Goal: Task Accomplishment & Management: Use online tool/utility

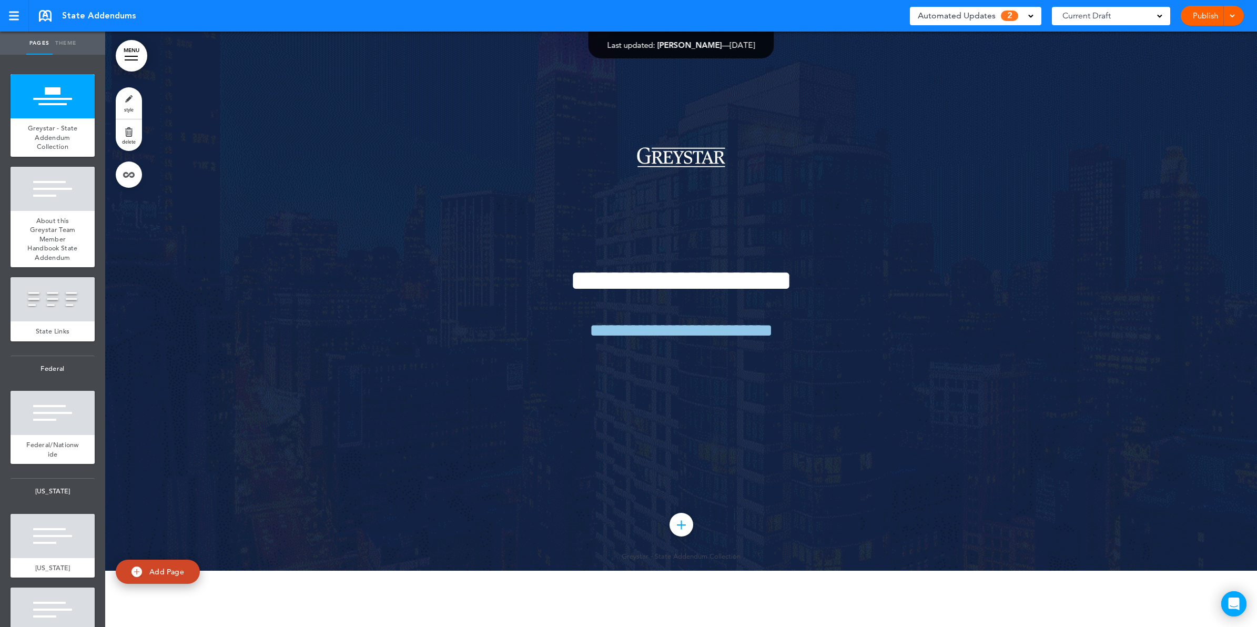
scroll to position [131, 0]
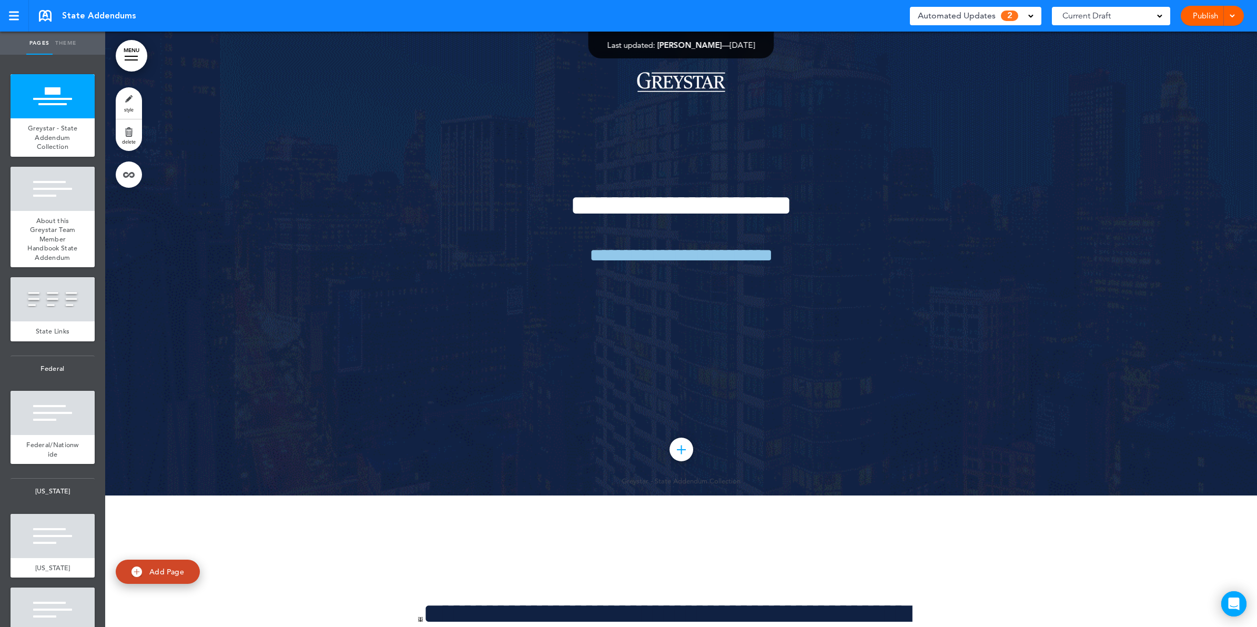
click at [133, 56] on div at bounding box center [131, 56] width 13 height 1
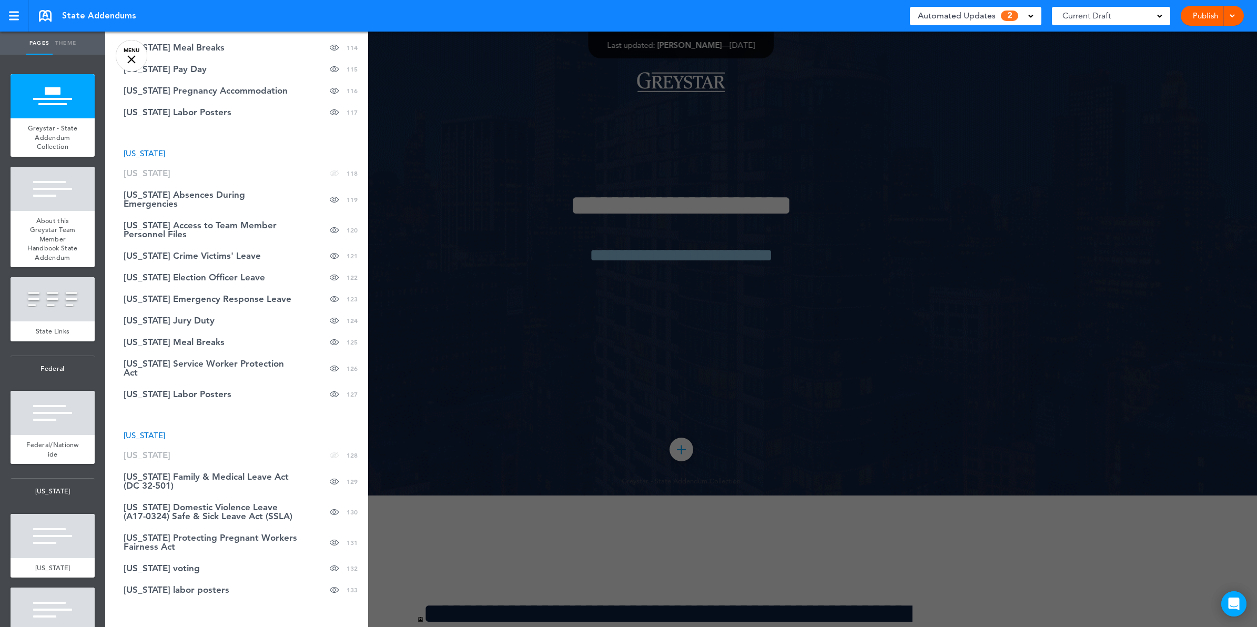
scroll to position [3125, 0]
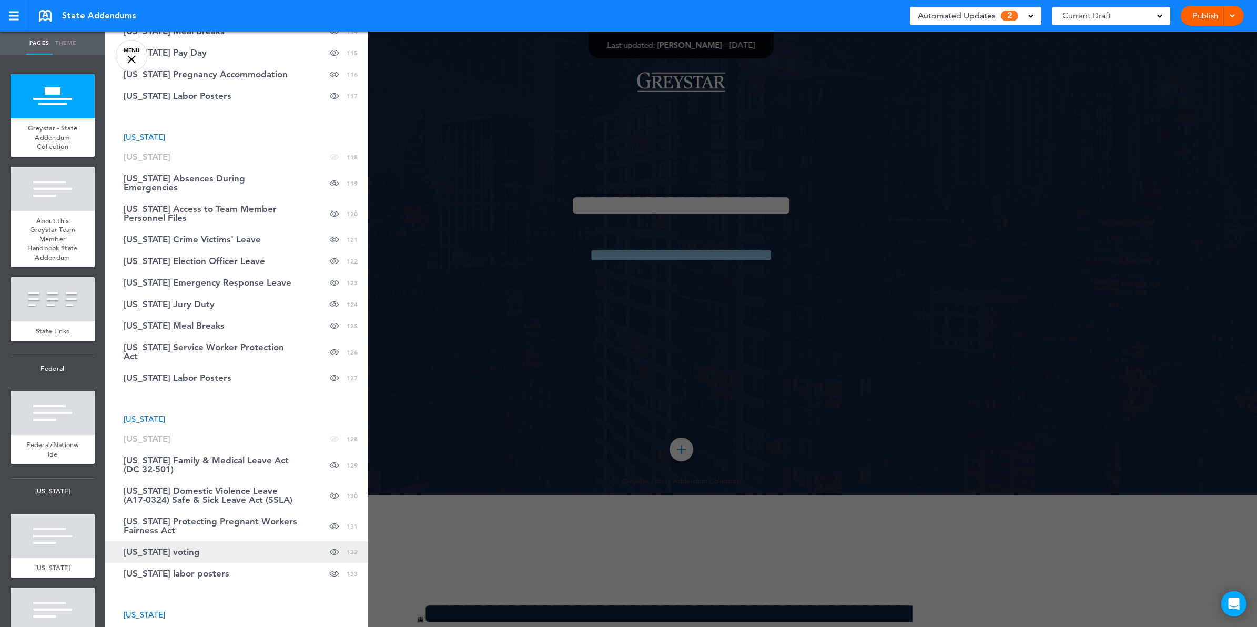
click at [240, 541] on link "[US_STATE] voting Hide page in table of contents 132" at bounding box center [236, 552] width 263 height 22
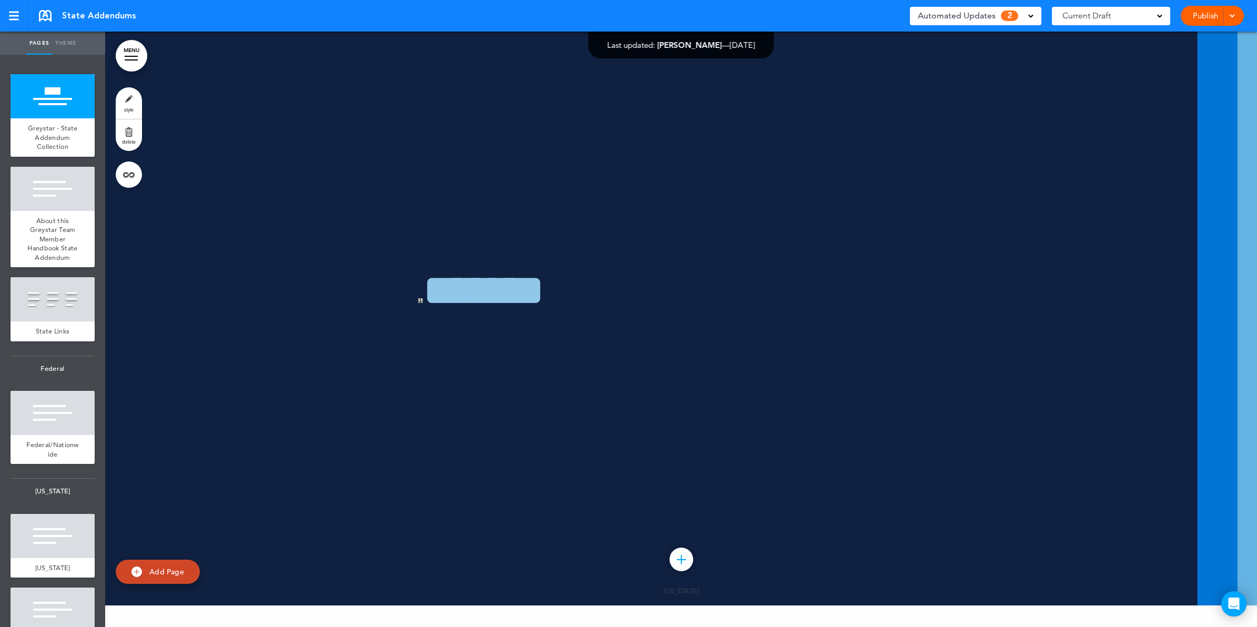
scroll to position [99047, 0]
click at [135, 104] on link "style" at bounding box center [129, 103] width 26 height 32
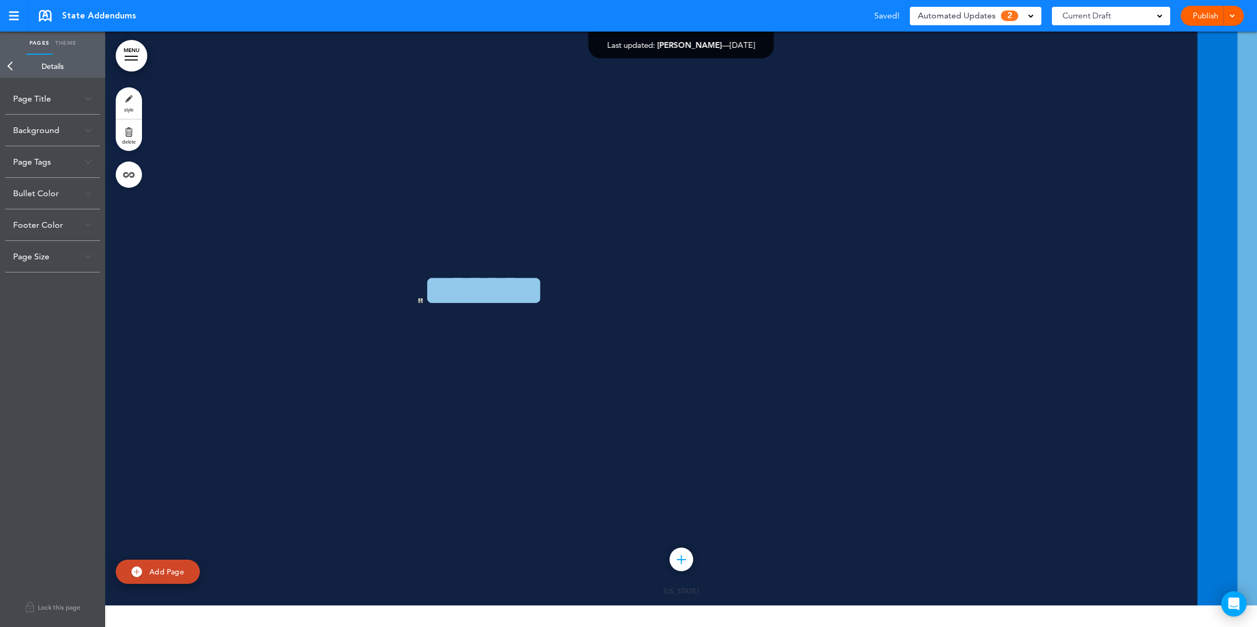
click at [59, 93] on div "Page Title" at bounding box center [52, 98] width 95 height 31
click at [54, 132] on input "**********" at bounding box center [52, 140] width 79 height 18
click at [69, 144] on input "**********" at bounding box center [52, 140] width 79 height 19
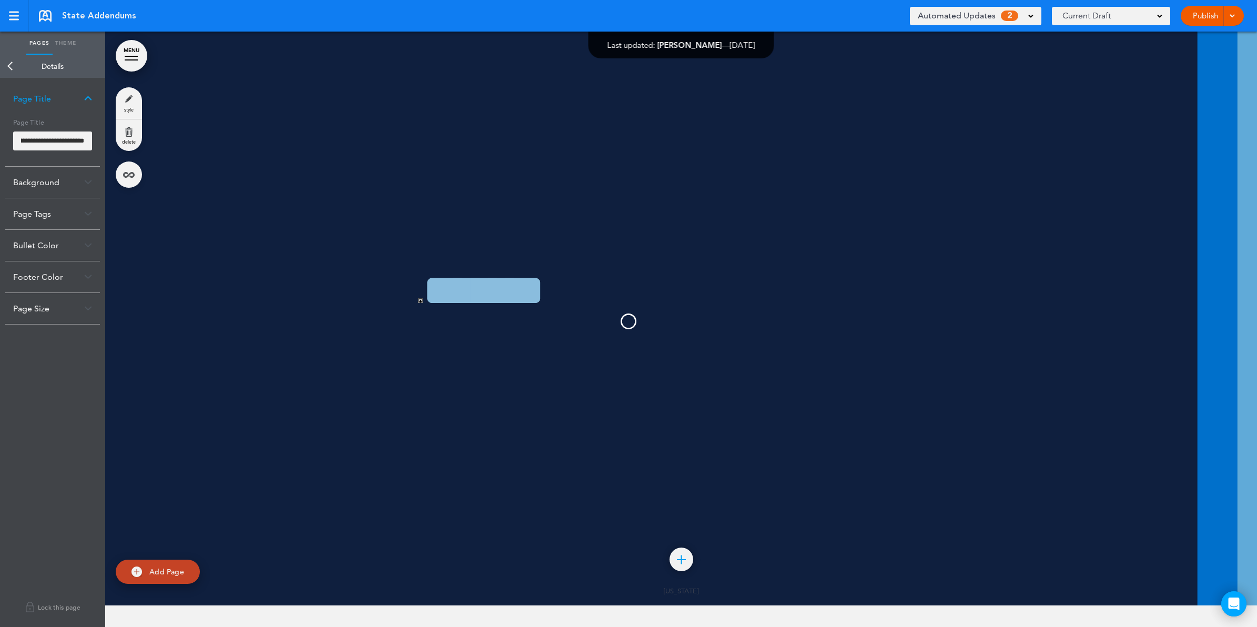
click at [72, 108] on body "This handbook [GEOGRAPHIC_DATA] Settings Your Handbooks Greystar Code of Conduc…" at bounding box center [628, 313] width 1257 height 627
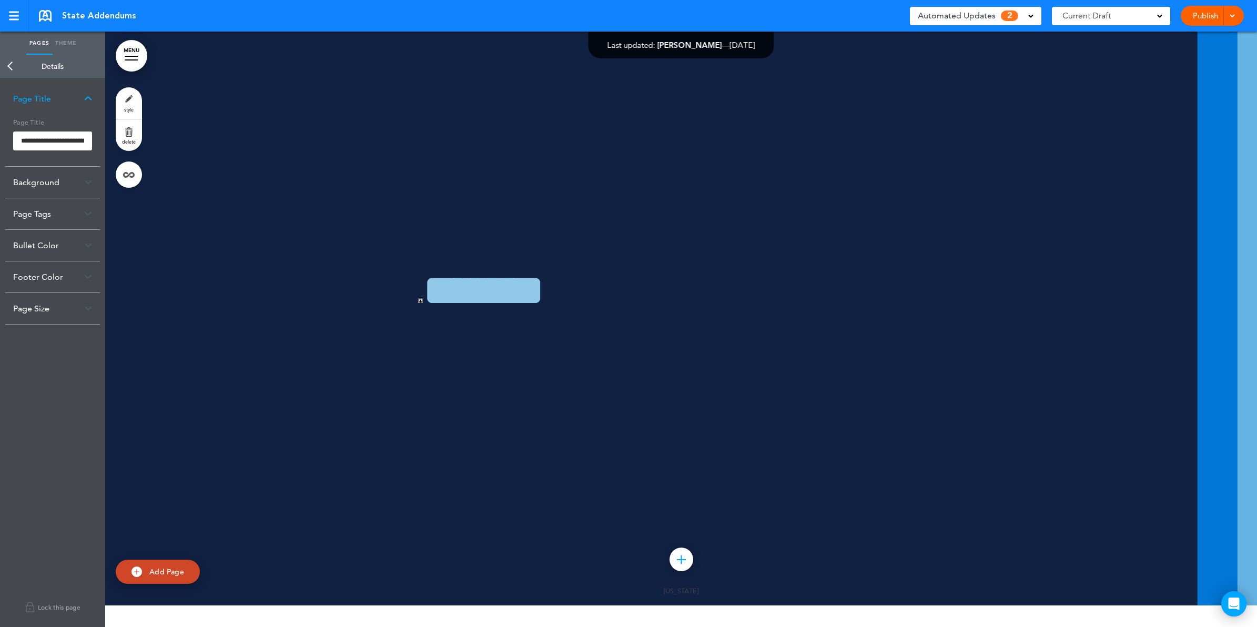
click at [3, 60] on link "Back" at bounding box center [10, 66] width 21 height 23
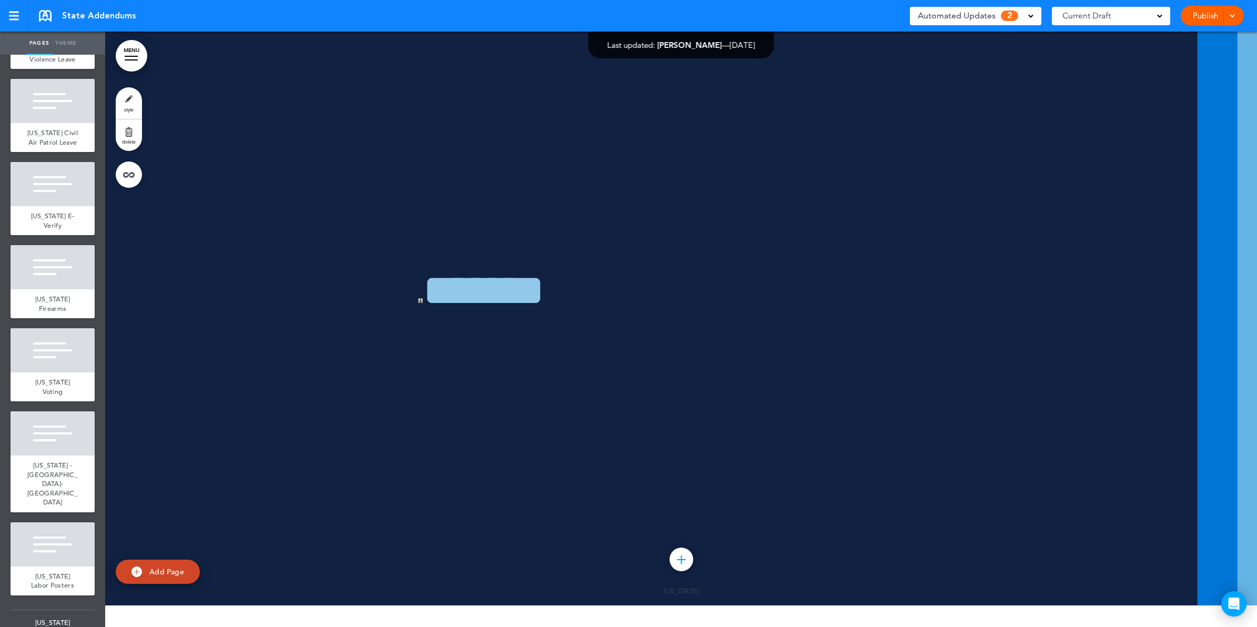
scroll to position [12871, 0]
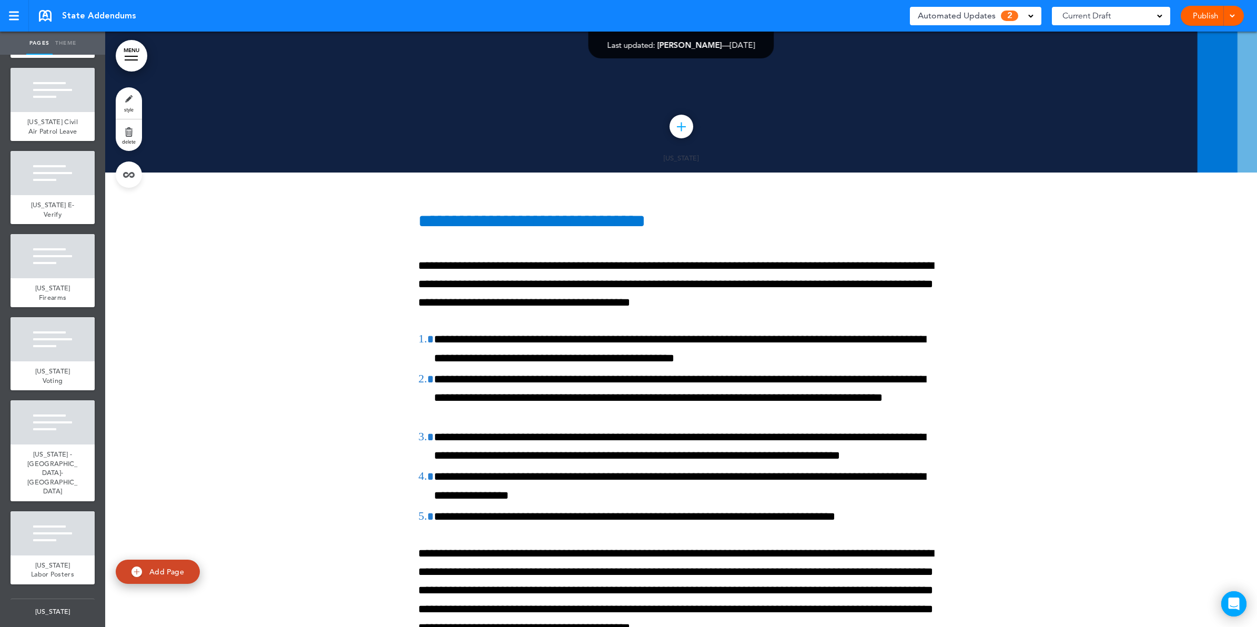
scroll to position [99498, 0]
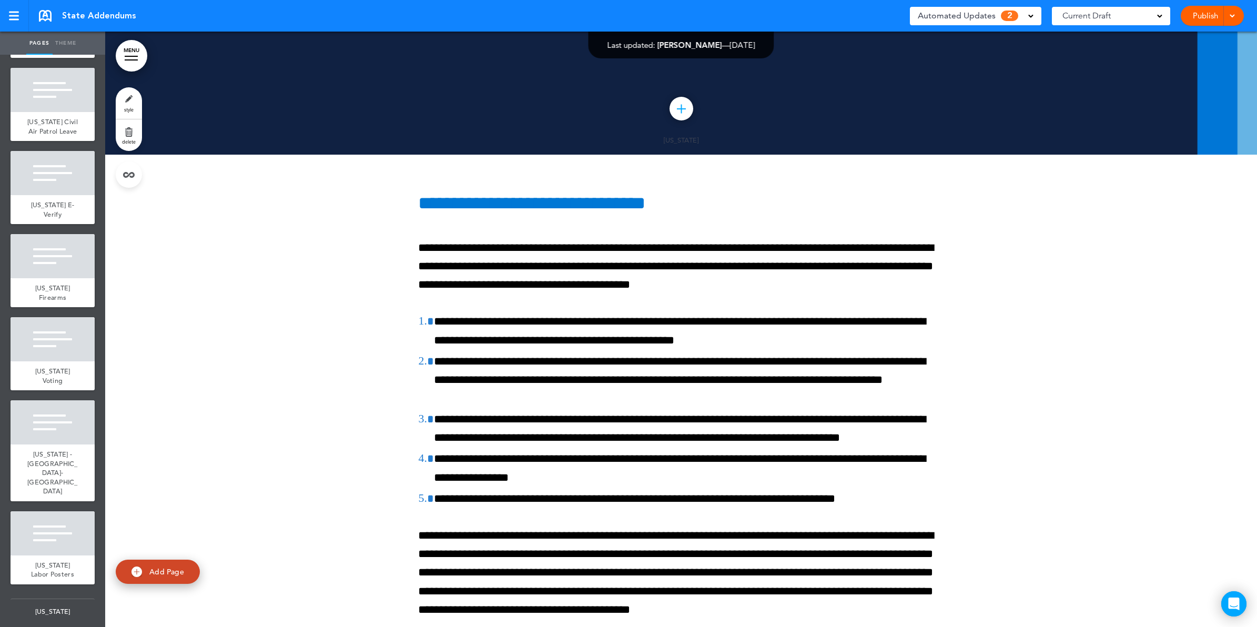
click at [127, 104] on link "style" at bounding box center [129, 103] width 26 height 32
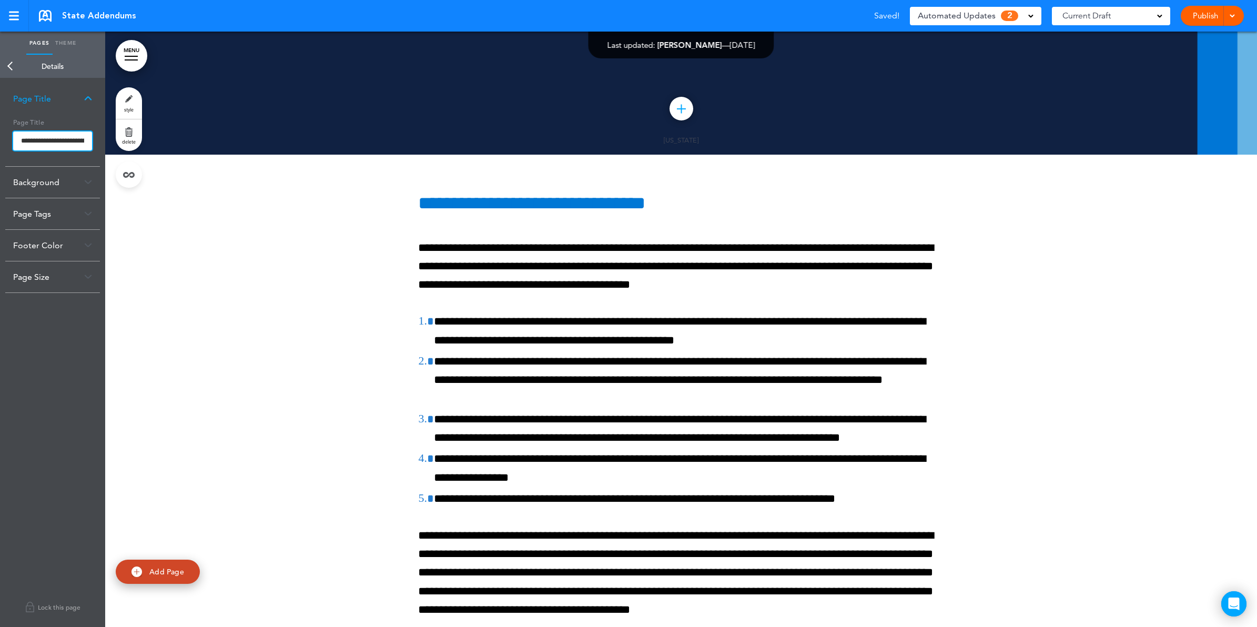
click at [50, 138] on input "**********" at bounding box center [52, 140] width 79 height 19
click at [45, 139] on input "**********" at bounding box center [52, 140] width 79 height 19
click at [66, 143] on input "**********" at bounding box center [52, 140] width 79 height 19
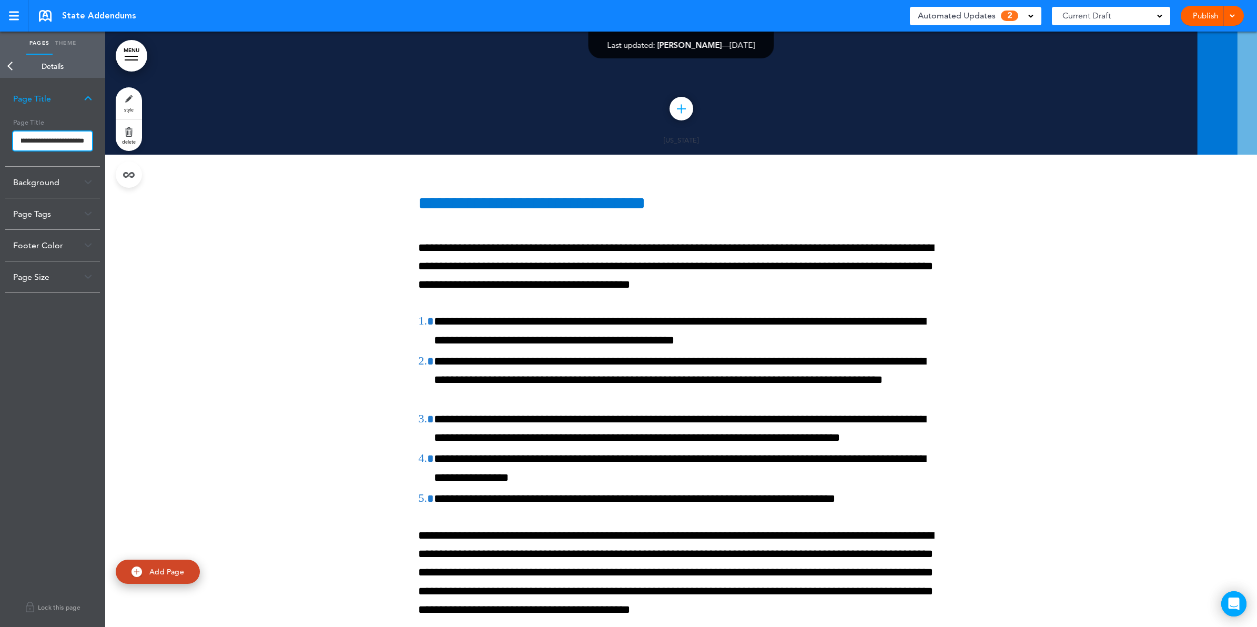
type input "**********"
click at [74, 108] on body "This handbook [GEOGRAPHIC_DATA] Settings Your Handbooks Greystar Code of Conduc…" at bounding box center [628, 313] width 1257 height 627
click at [12, 67] on link "Back" at bounding box center [10, 66] width 21 height 23
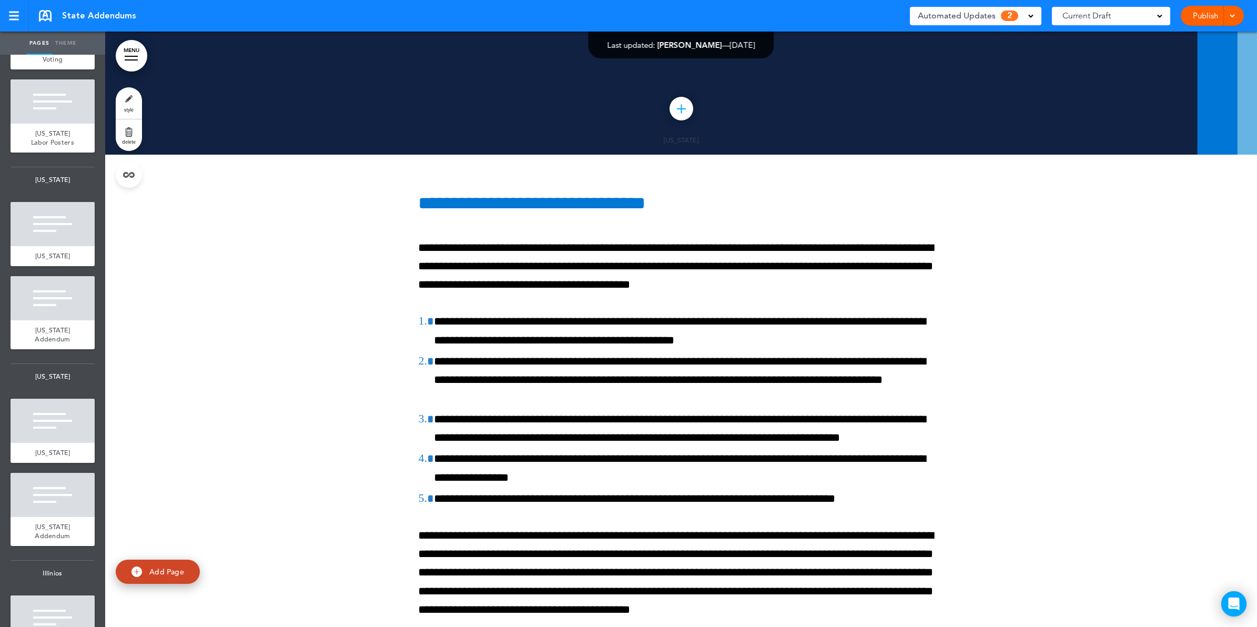
scroll to position [14054, 0]
click at [125, 57] on link "MENU" at bounding box center [132, 56] width 32 height 32
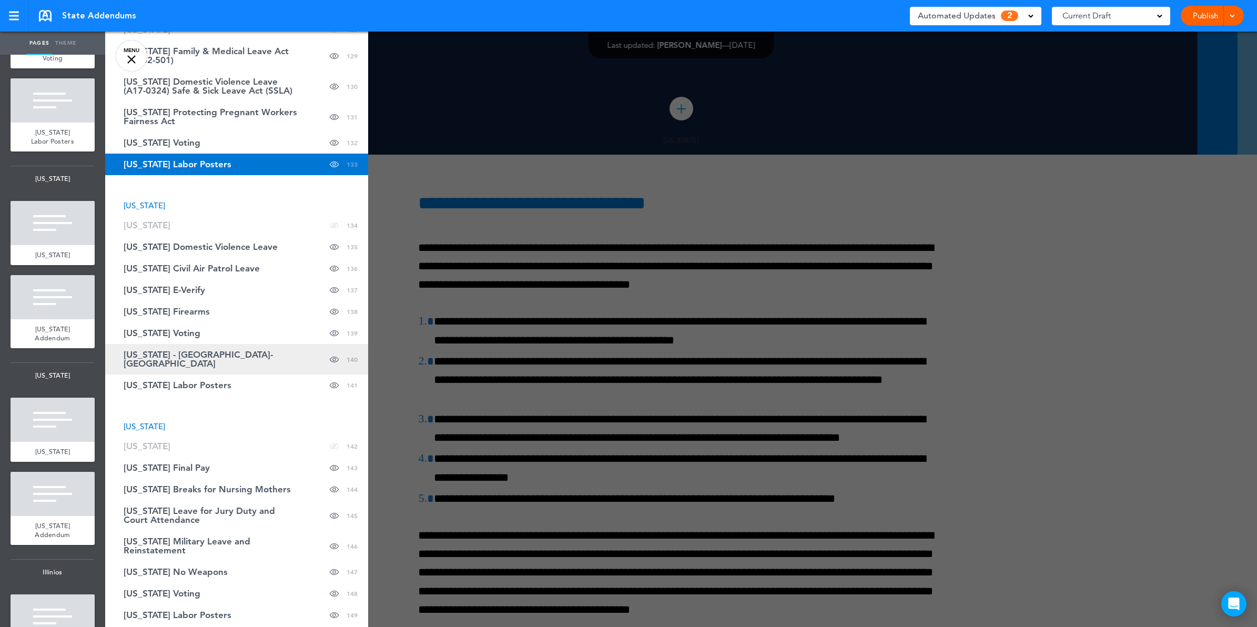
scroll to position [3716, 0]
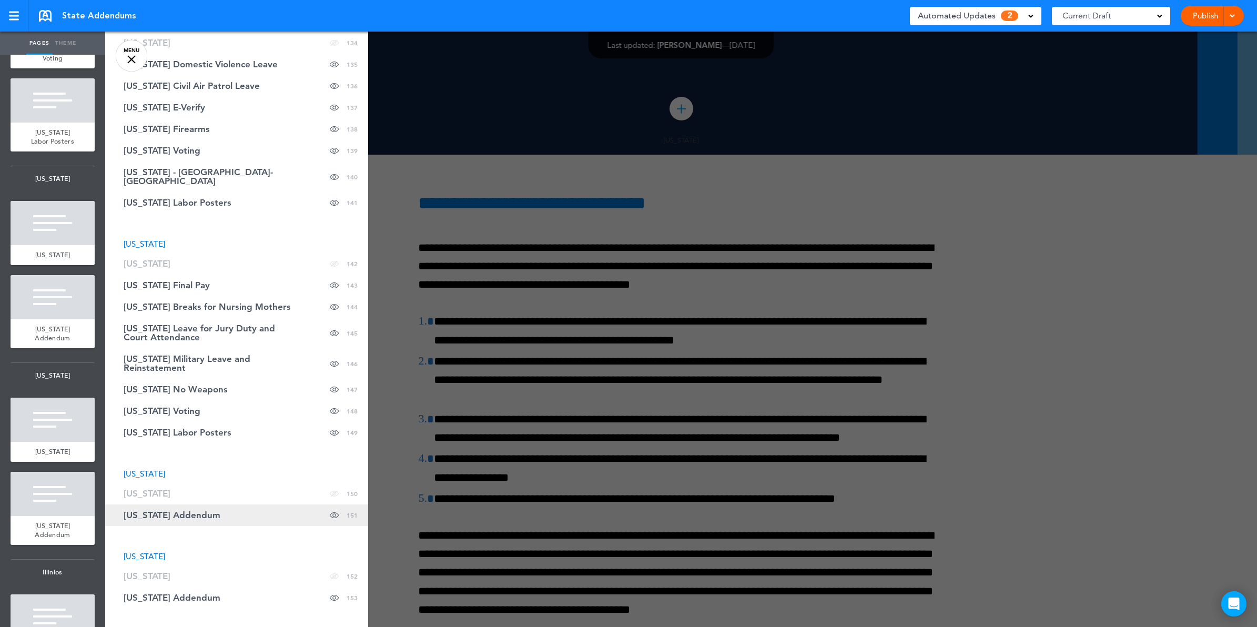
click at [218, 504] on link "[US_STATE] Addendum Hide page in table of contents 151" at bounding box center [236, 515] width 263 height 22
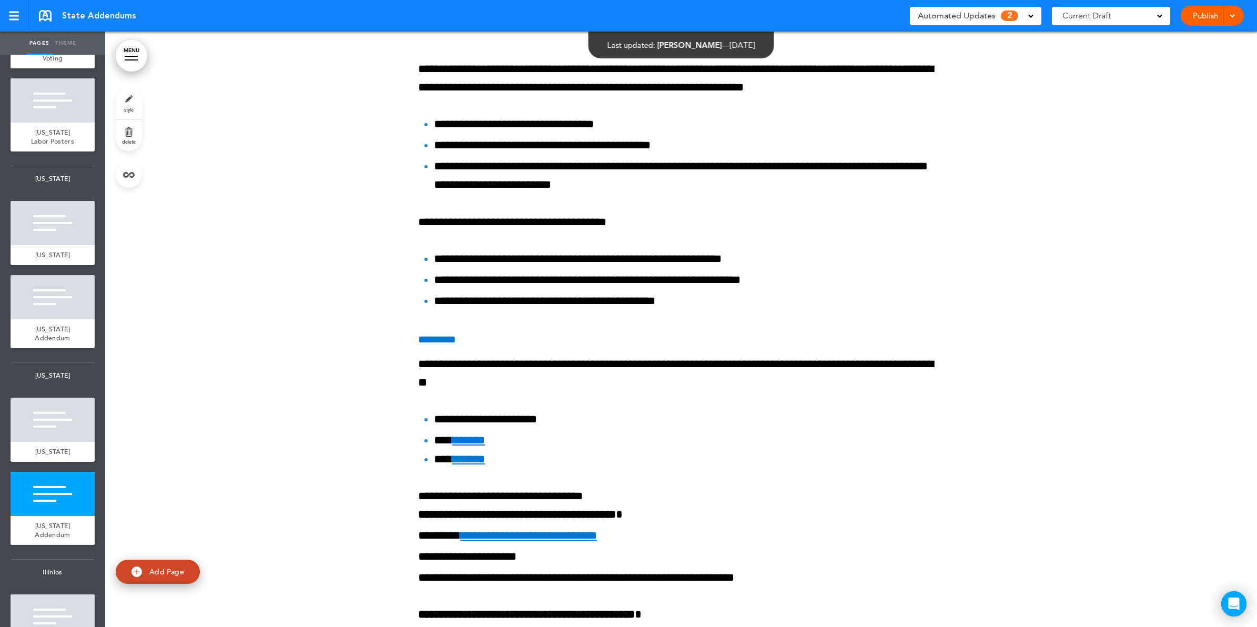
scroll to position [109619, 0]
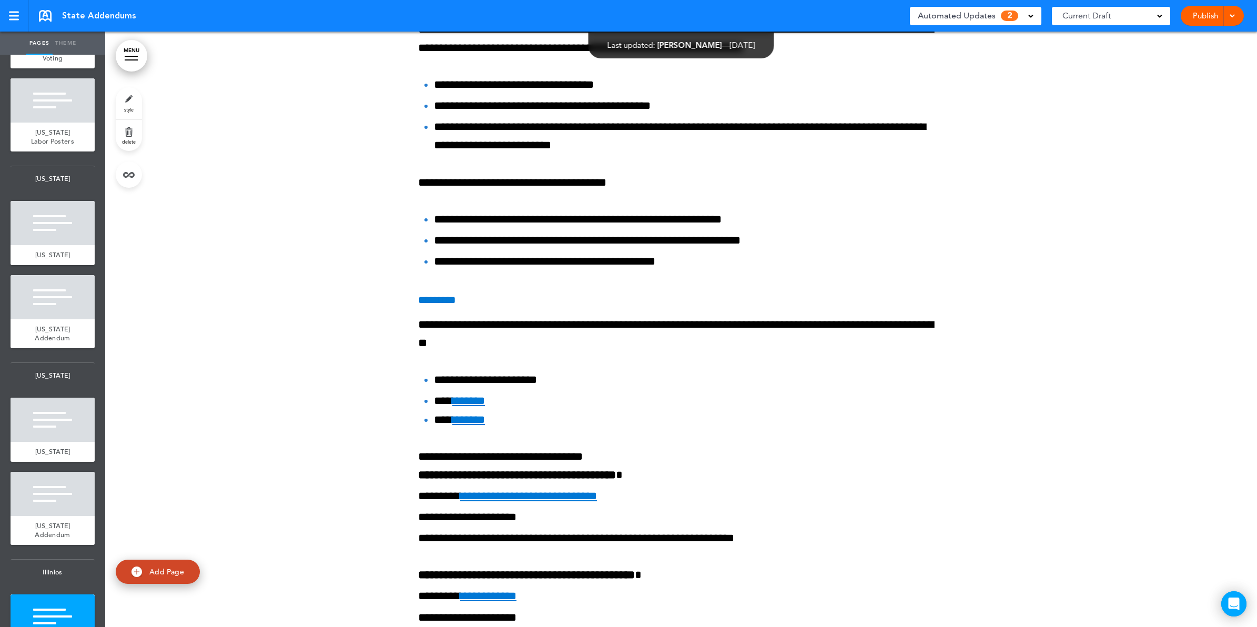
click at [121, 51] on link "MENU" at bounding box center [132, 56] width 32 height 32
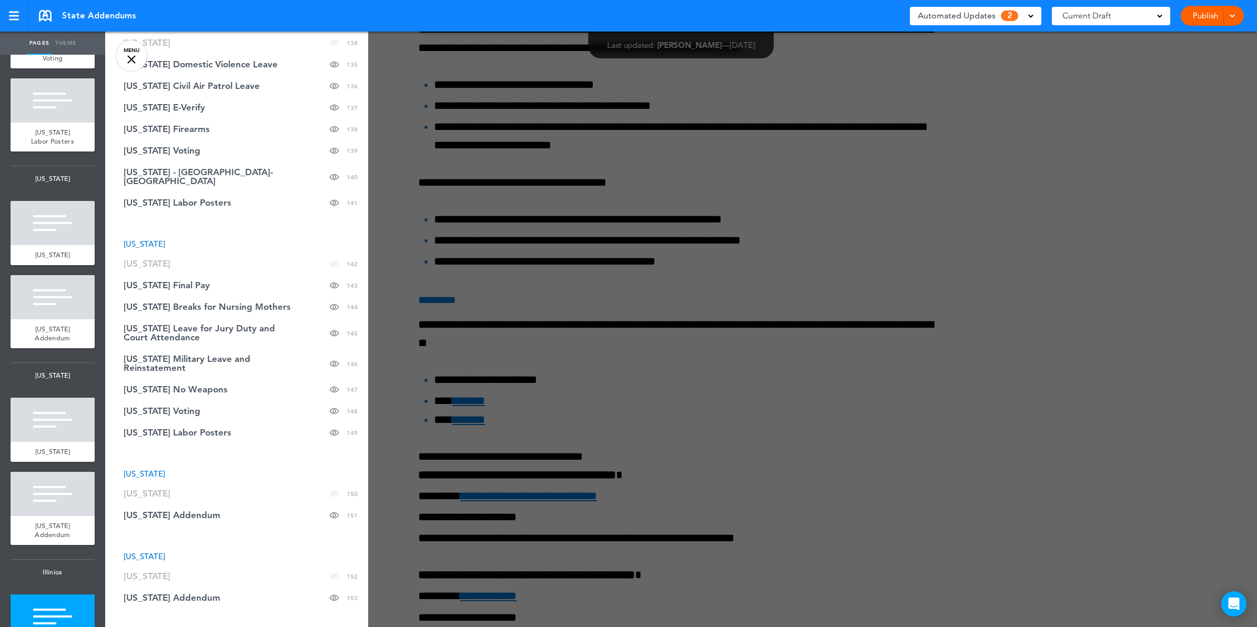
scroll to position [0, 0]
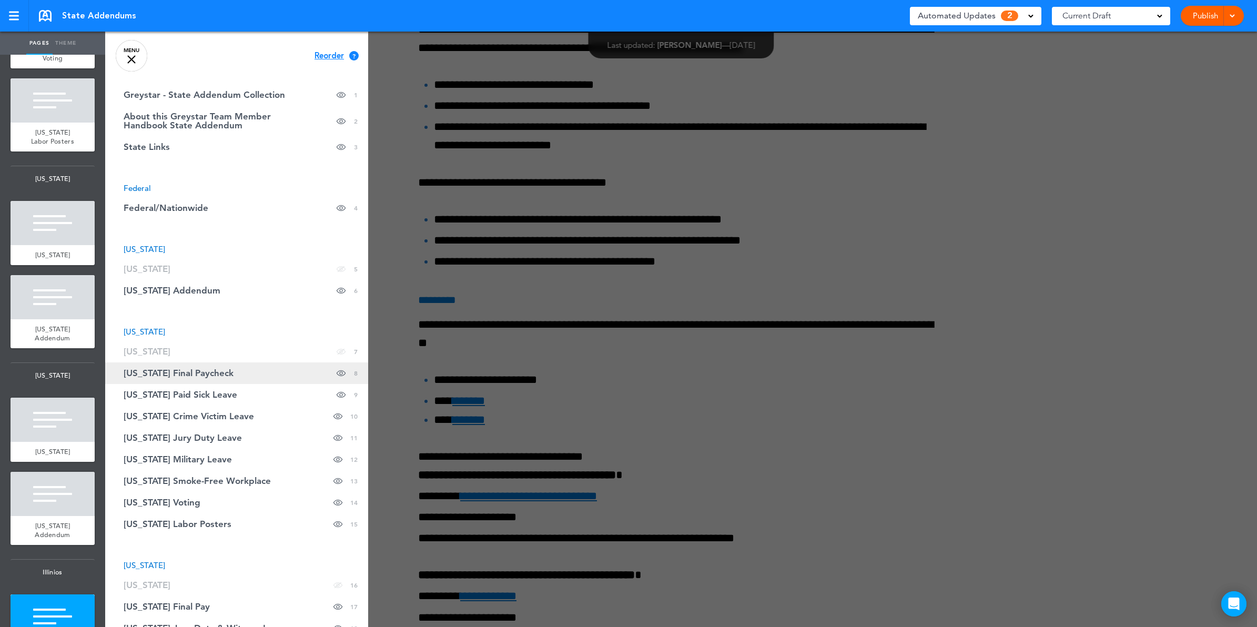
click at [194, 378] on span "[US_STATE] Final Paycheck" at bounding box center [179, 373] width 110 height 9
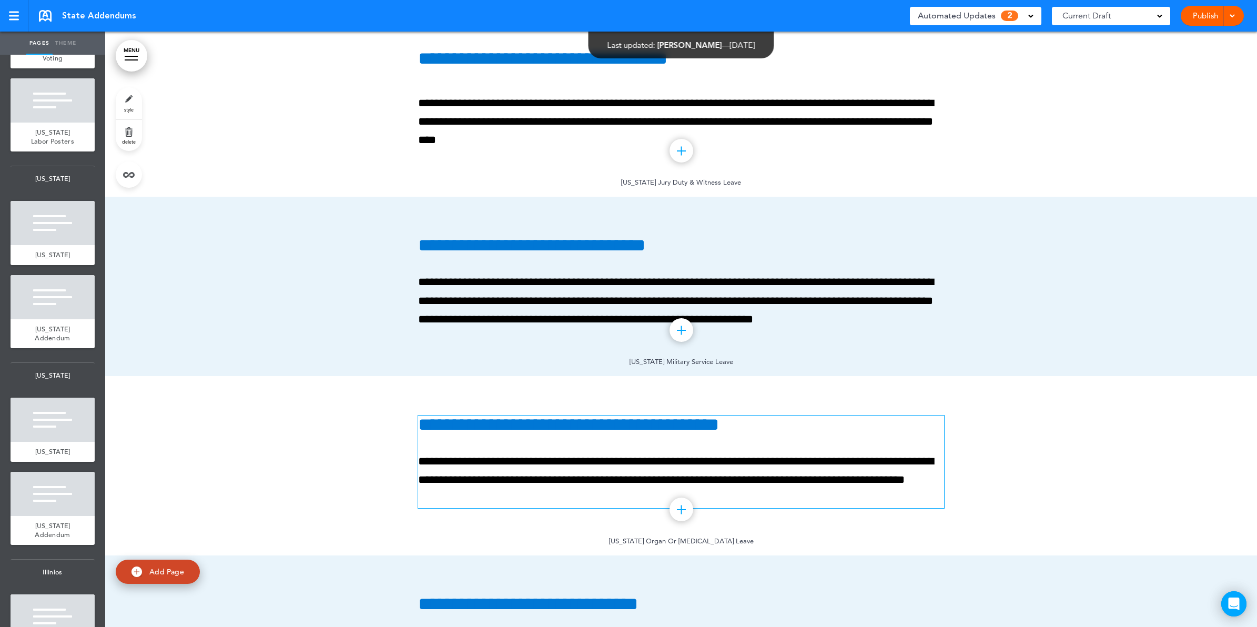
scroll to position [11900, 0]
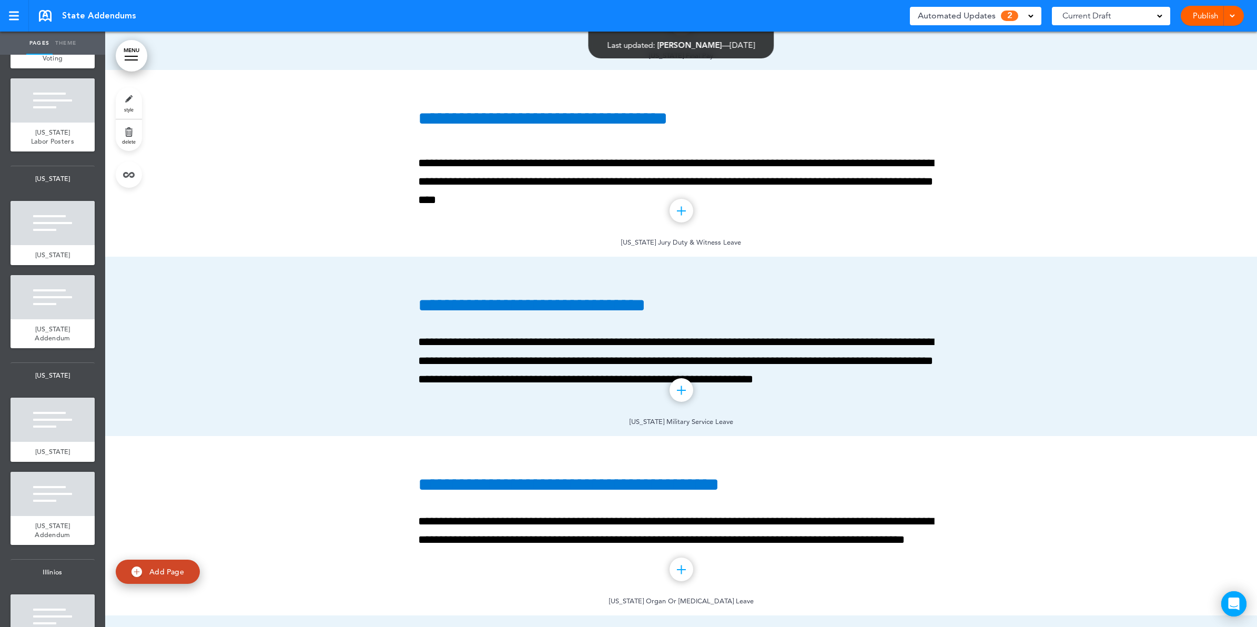
click at [1034, 14] on div "Automated Updates 2" at bounding box center [975, 16] width 131 height 18
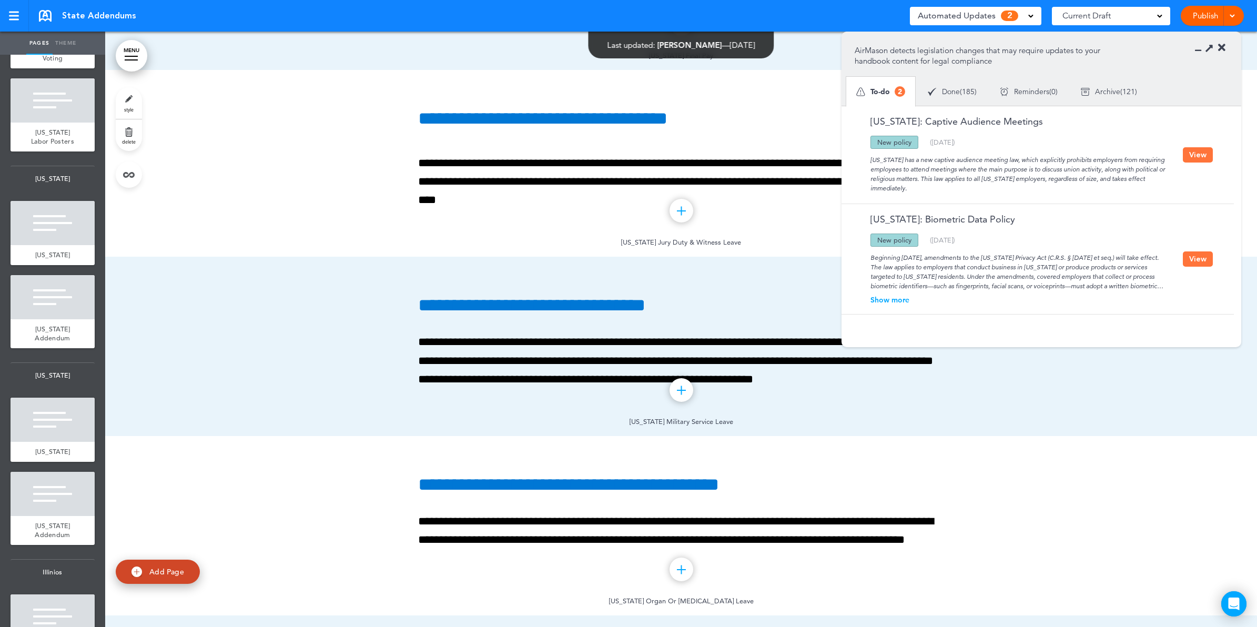
click at [970, 90] on span "185" at bounding box center [968, 91] width 13 height 7
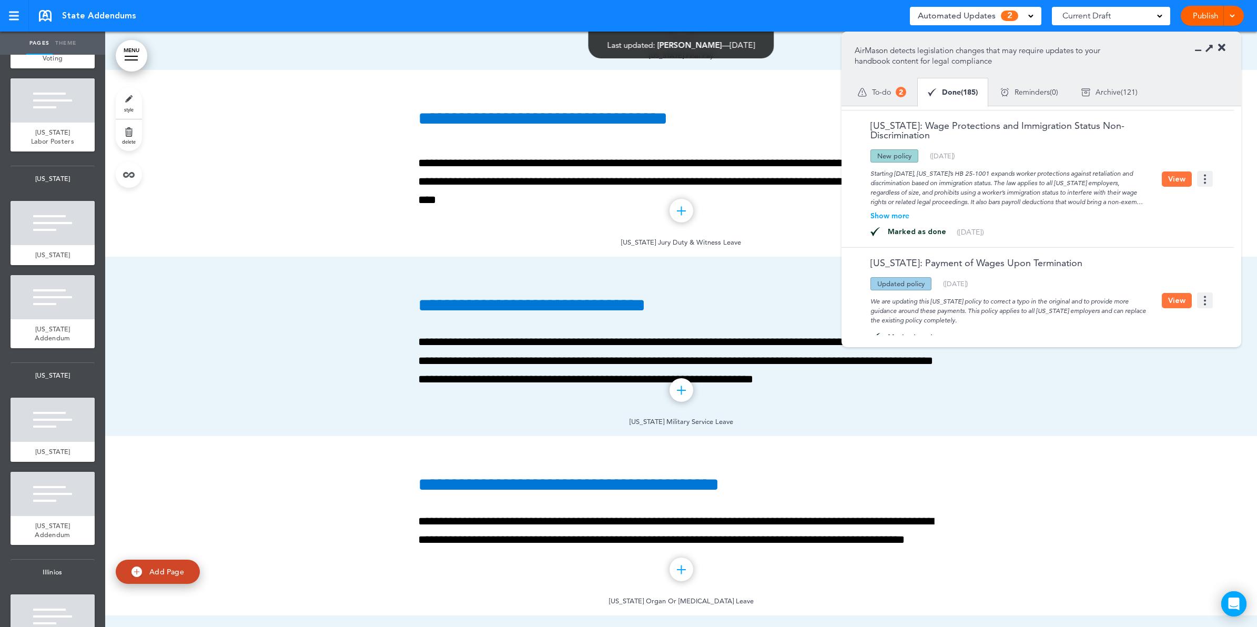
scroll to position [1052, 0]
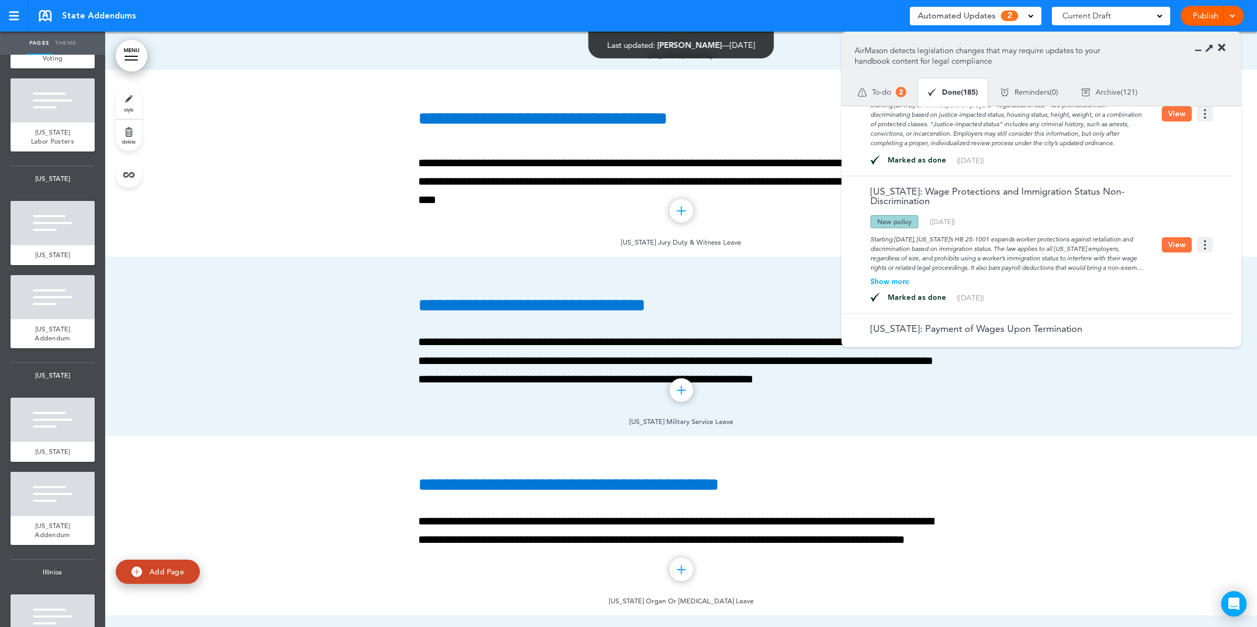
click at [1120, 82] on div "Archive ( 121 )" at bounding box center [1109, 92] width 79 height 28
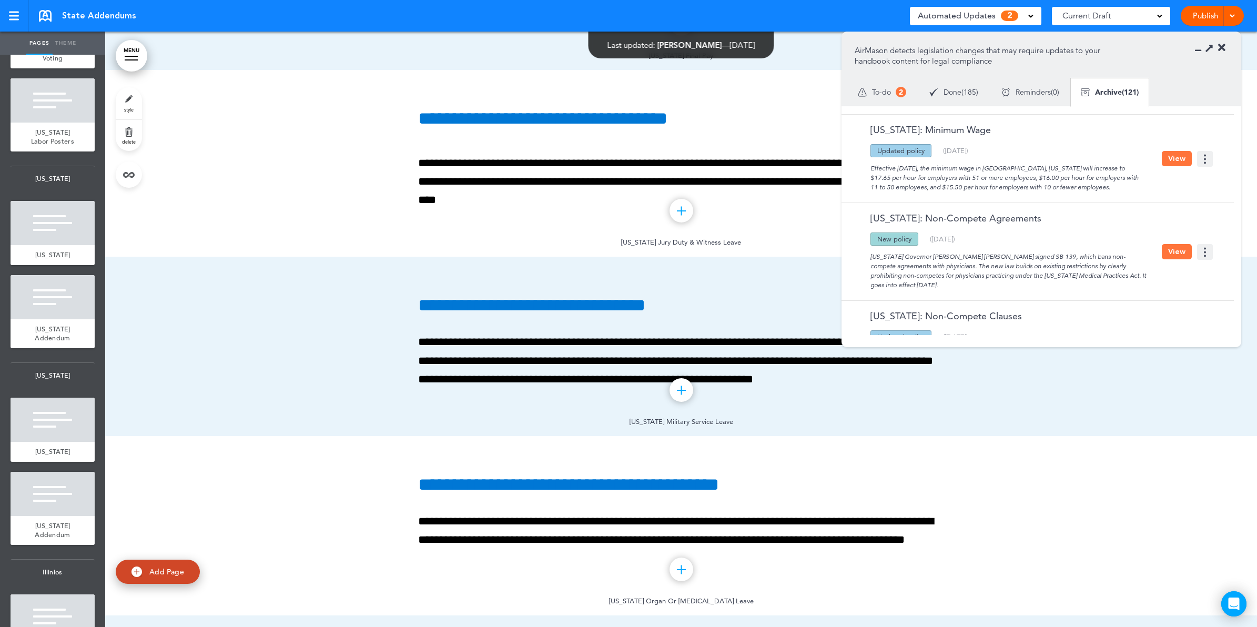
click at [1221, 46] on icon at bounding box center [1221, 48] width 7 height 11
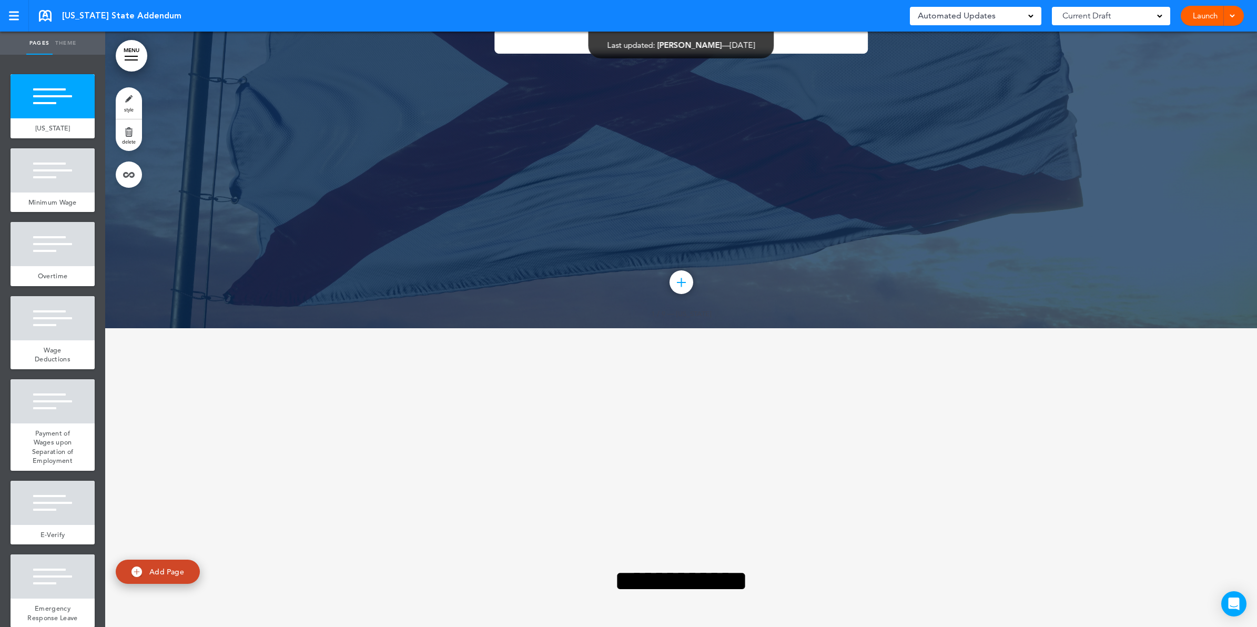
scroll to position [329, 0]
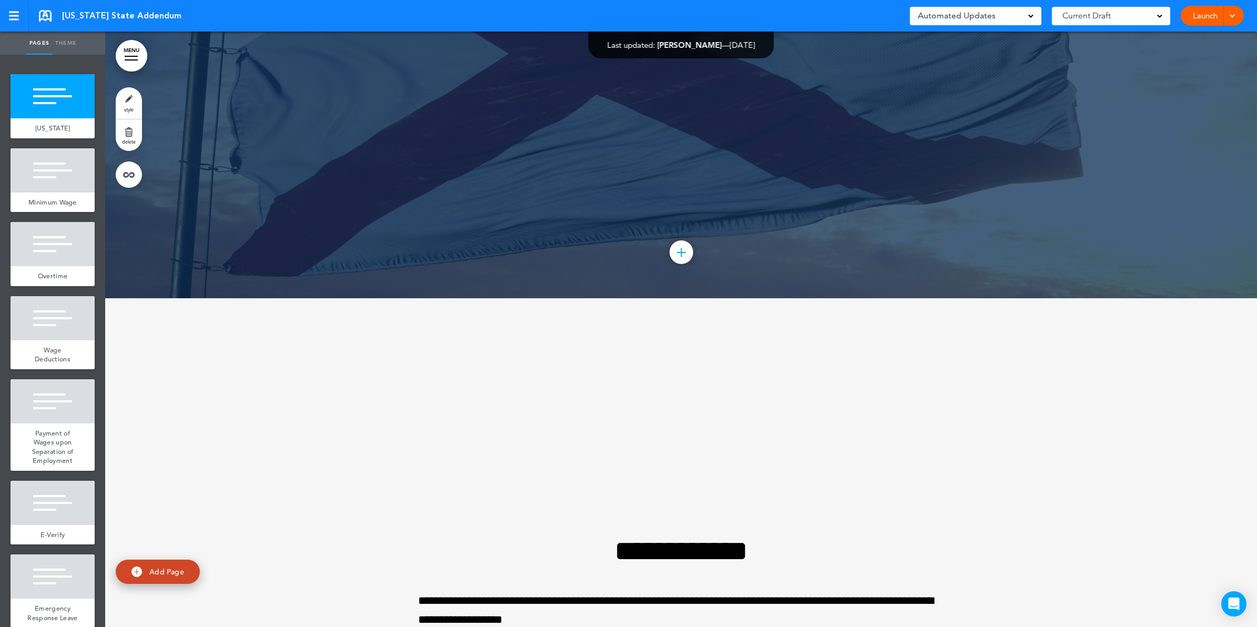
click at [127, 54] on link "MENU" at bounding box center [132, 56] width 32 height 32
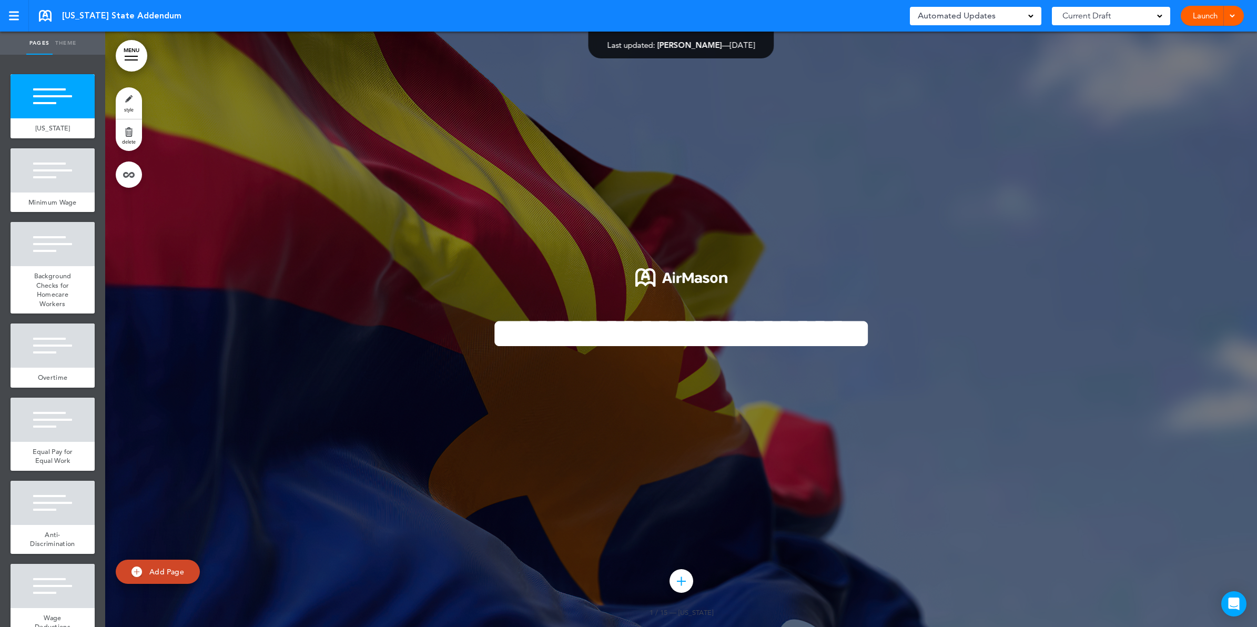
click at [143, 58] on link "MENU" at bounding box center [132, 56] width 32 height 32
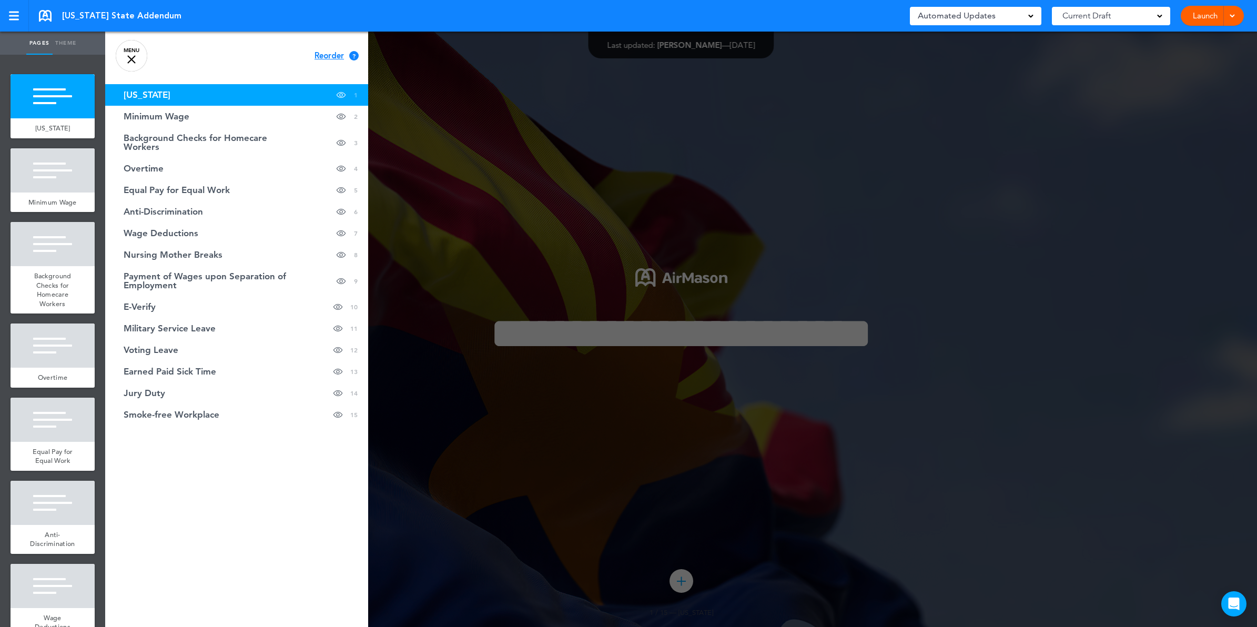
click at [621, 194] on div at bounding box center [733, 313] width 1257 height 627
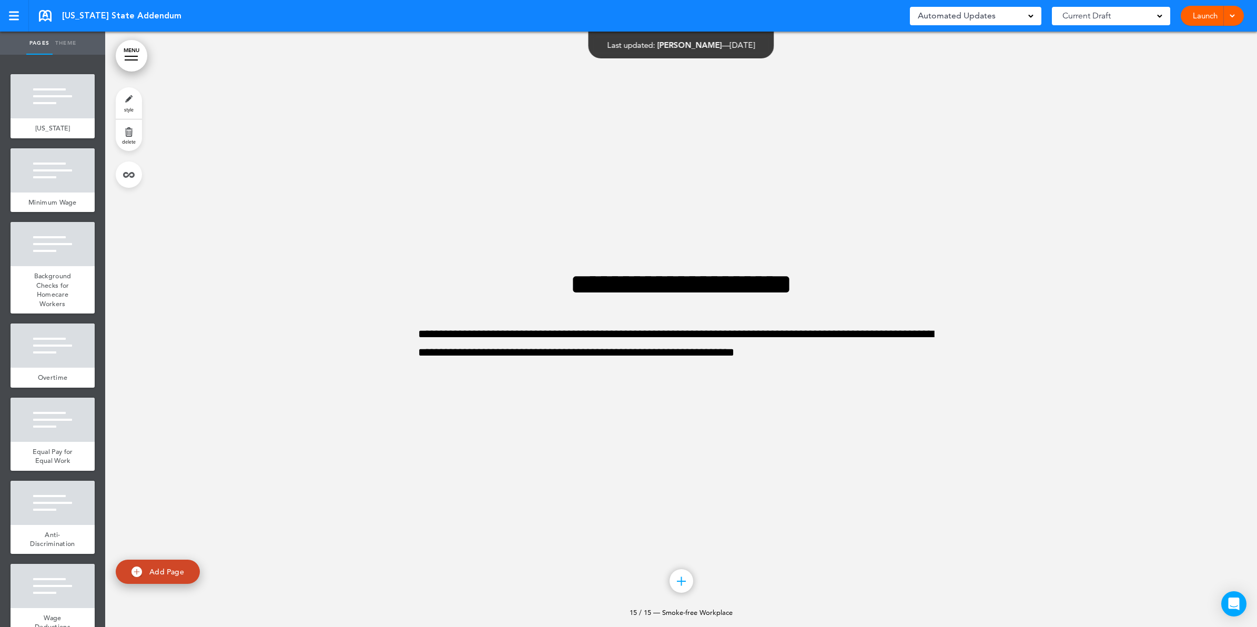
scroll to position [10451, 0]
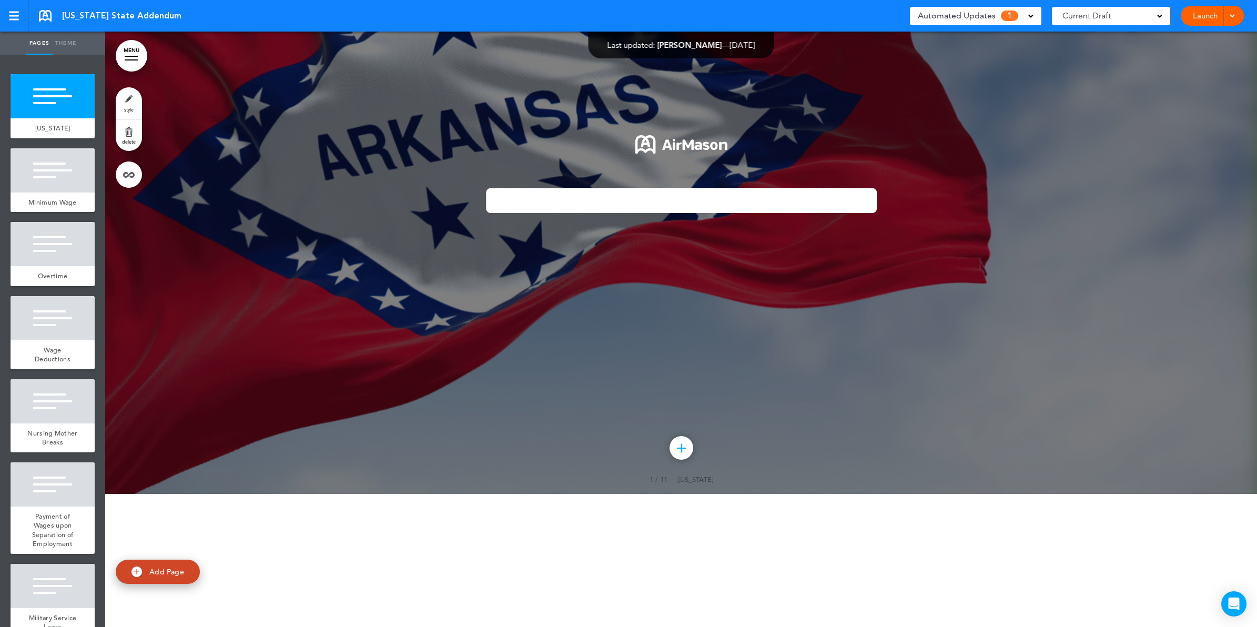
scroll to position [394, 0]
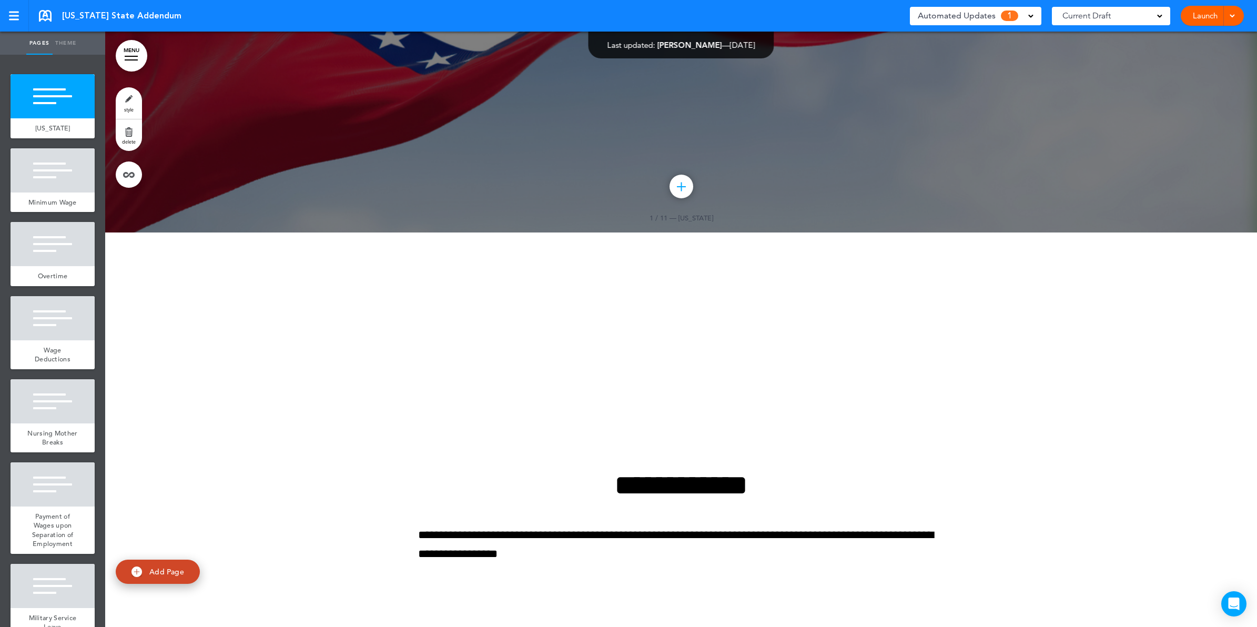
click at [135, 60] on link "MENU" at bounding box center [132, 56] width 32 height 32
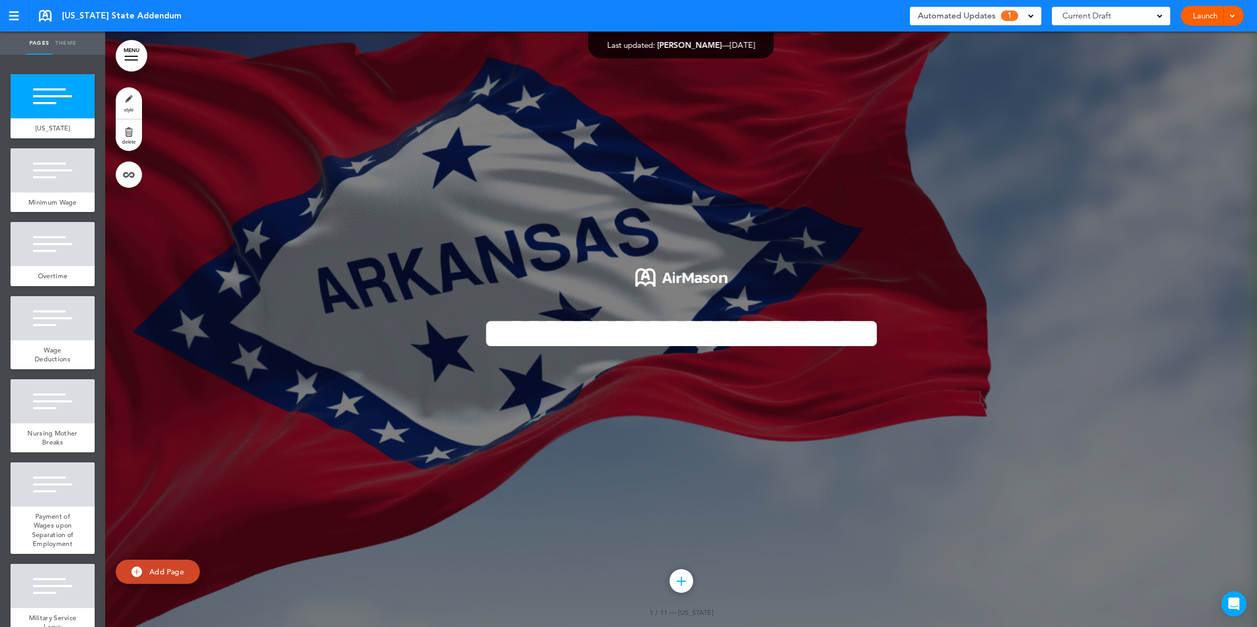
click at [1033, 14] on div "Automated Updates 1" at bounding box center [975, 16] width 131 height 18
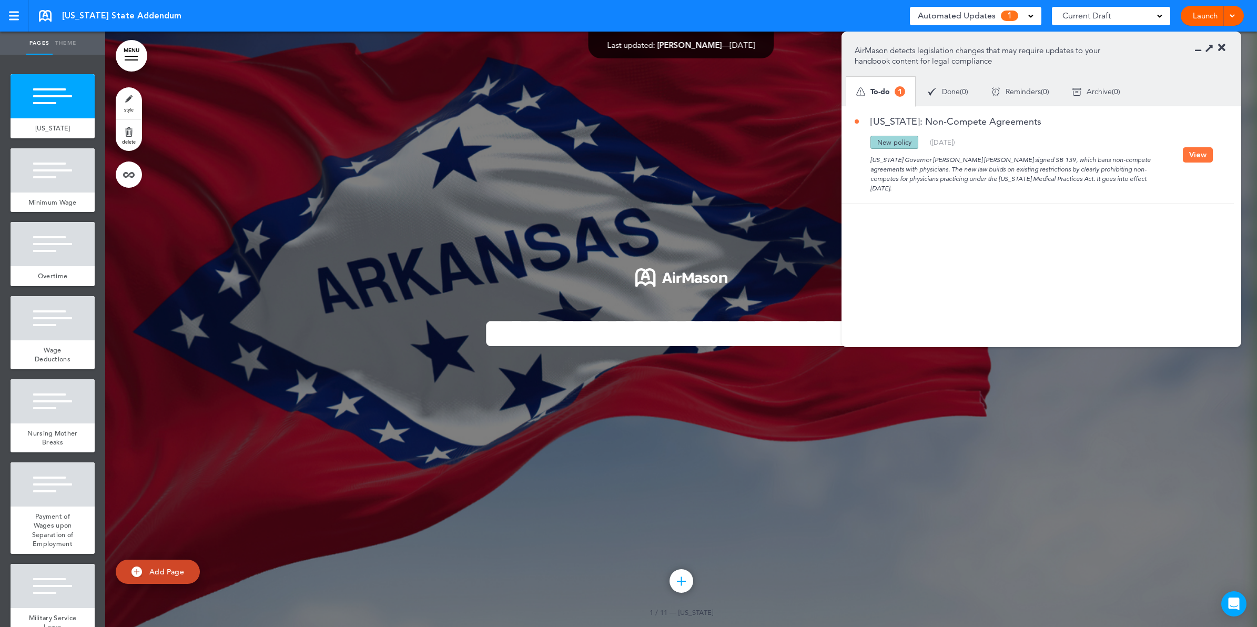
click at [1197, 151] on button "View" at bounding box center [1198, 154] width 30 height 15
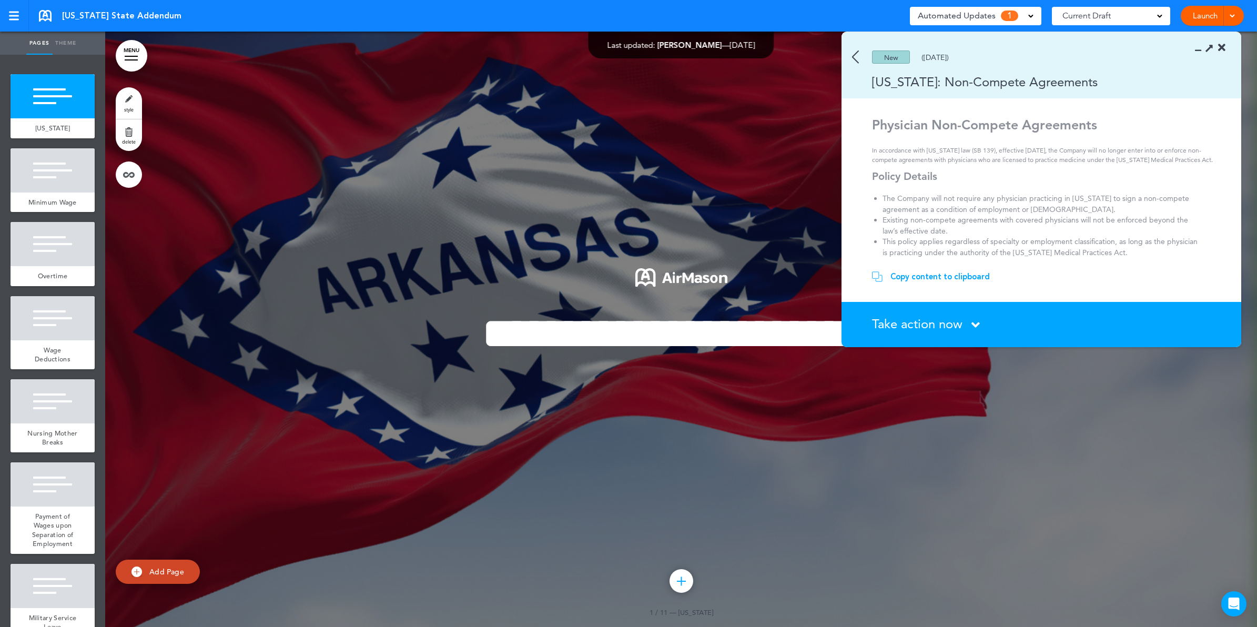
click at [927, 327] on span "Take action now" at bounding box center [917, 323] width 90 height 15
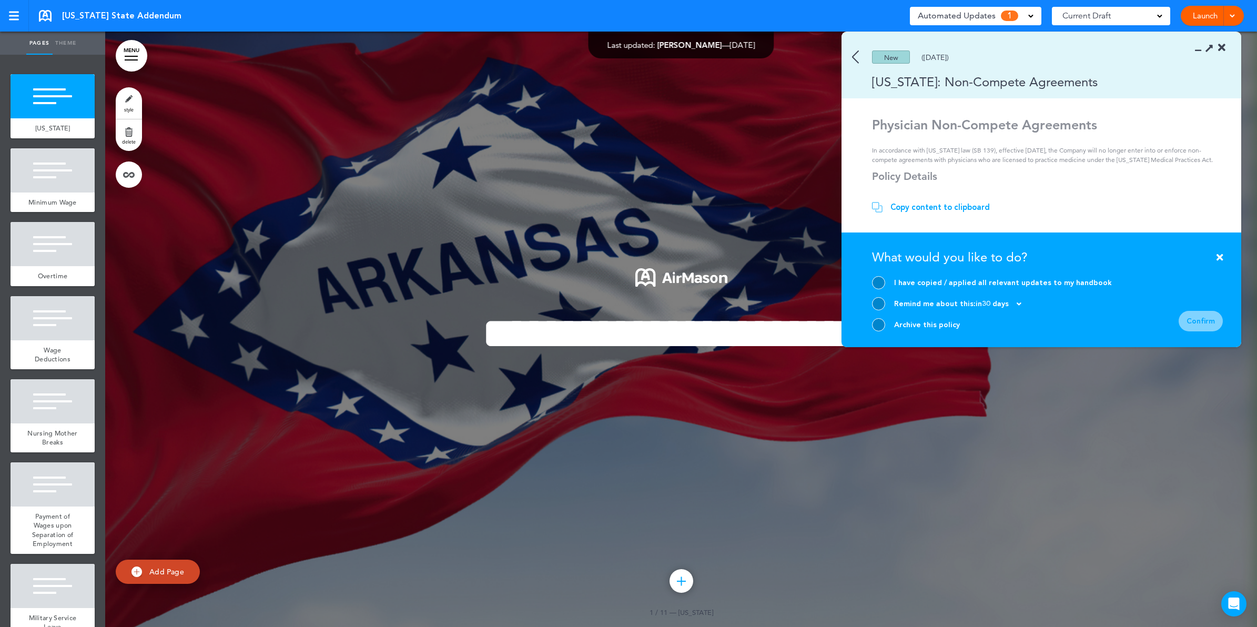
click at [877, 326] on div at bounding box center [878, 324] width 13 height 13
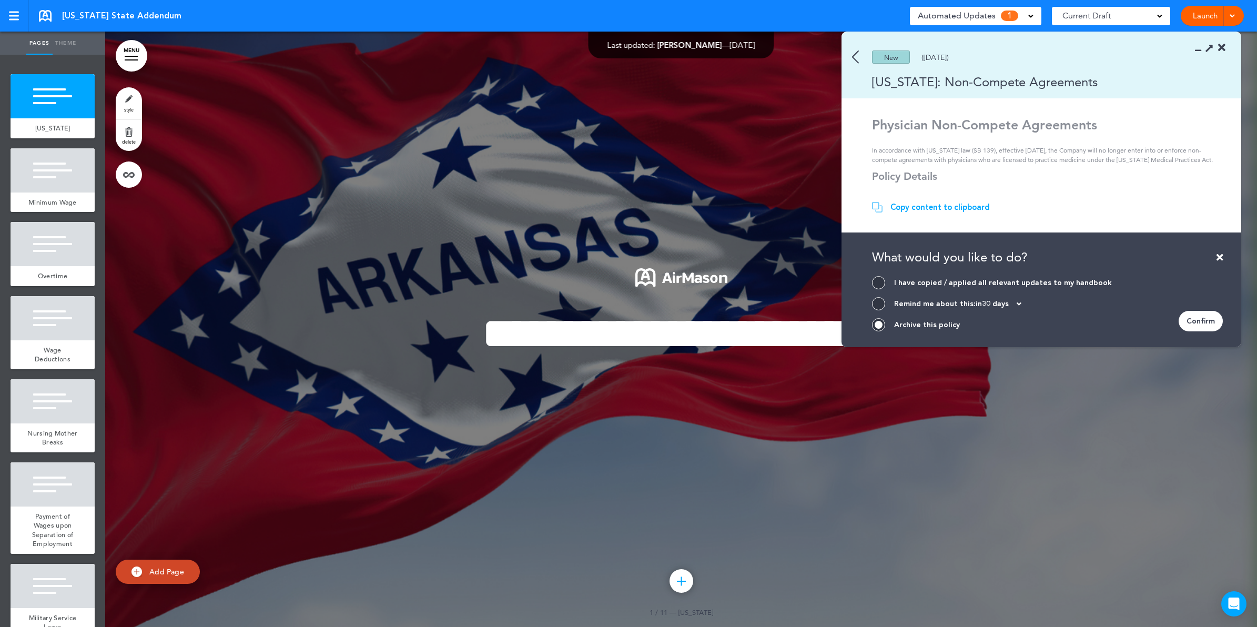
click at [1190, 313] on div "Confirm" at bounding box center [1200, 321] width 44 height 21
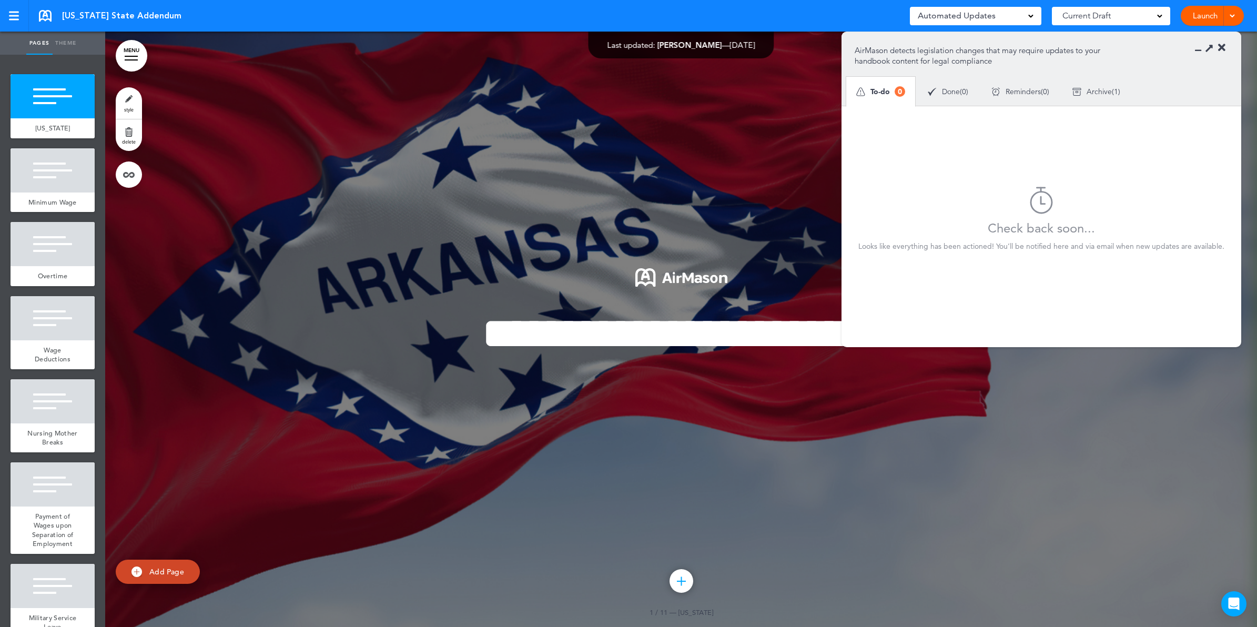
click at [1220, 48] on icon at bounding box center [1221, 48] width 7 height 11
